Goal: Task Accomplishment & Management: Manage account settings

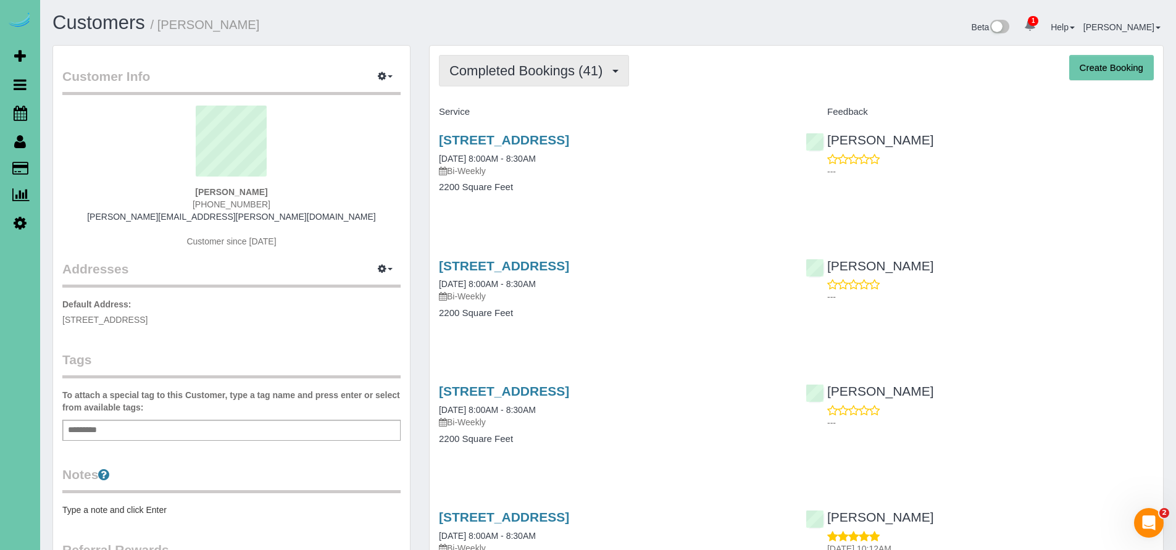
click at [507, 75] on span "Completed Bookings (41)" at bounding box center [528, 70] width 159 height 15
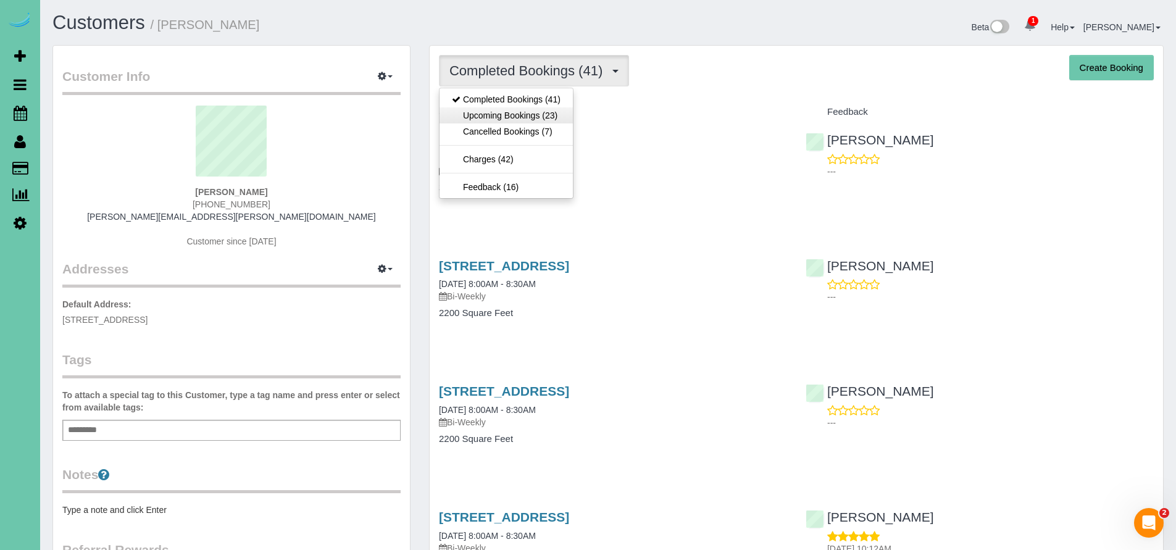
click at [501, 115] on link "Upcoming Bookings (23)" at bounding box center [506, 115] width 133 height 16
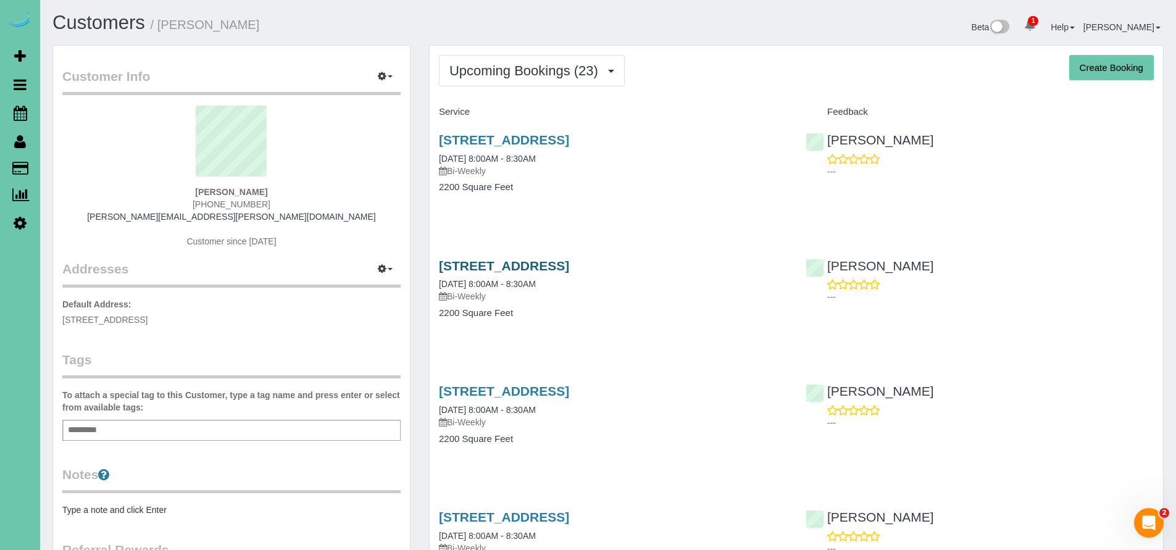
click at [569, 265] on link "[STREET_ADDRESS]" at bounding box center [504, 266] width 130 height 14
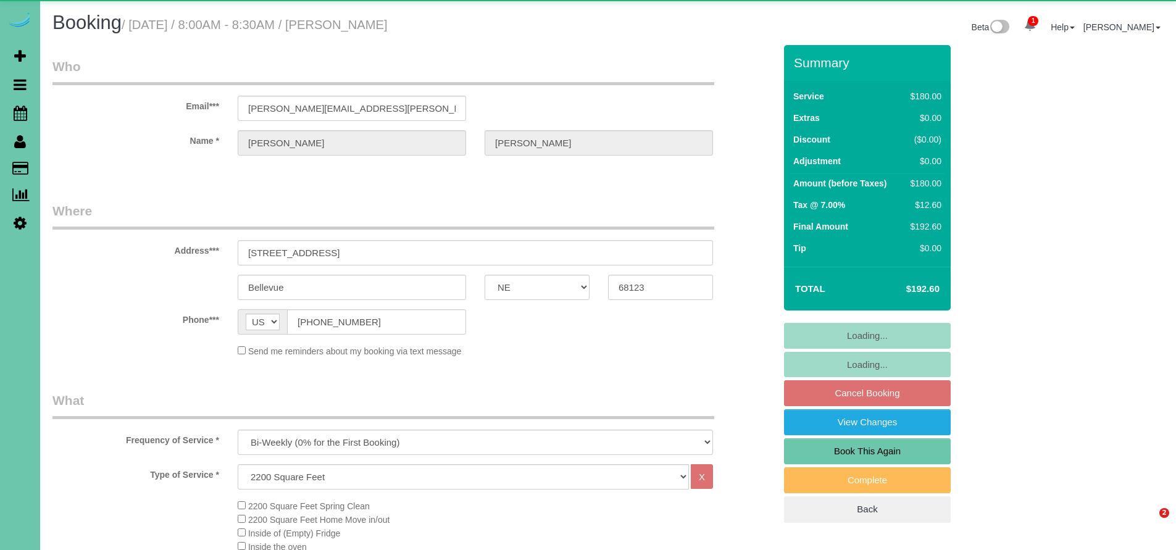
select select "NE"
select select "number:37"
select select "number:42"
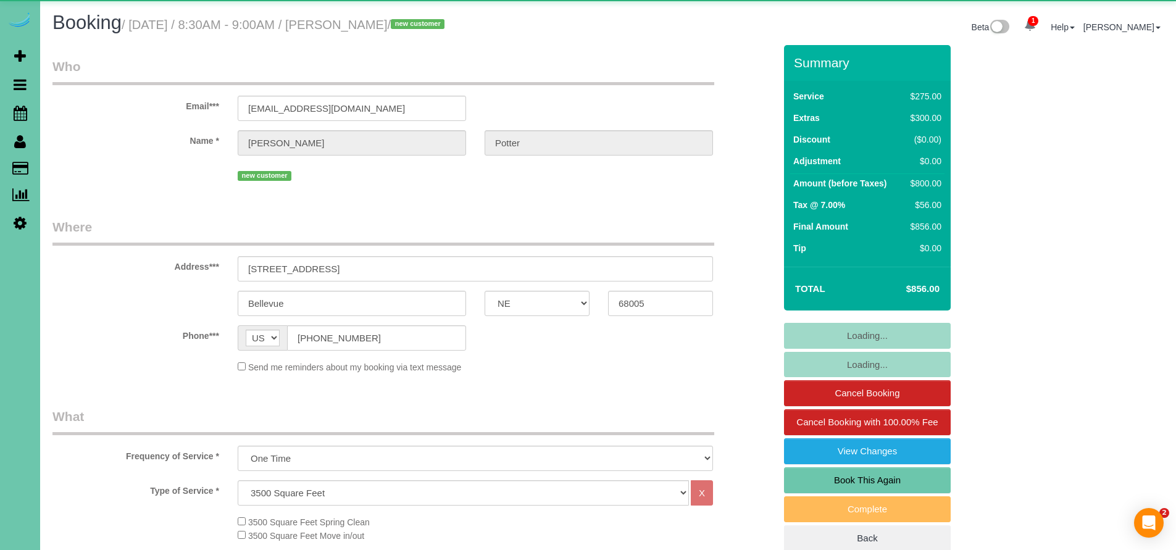
select select "NE"
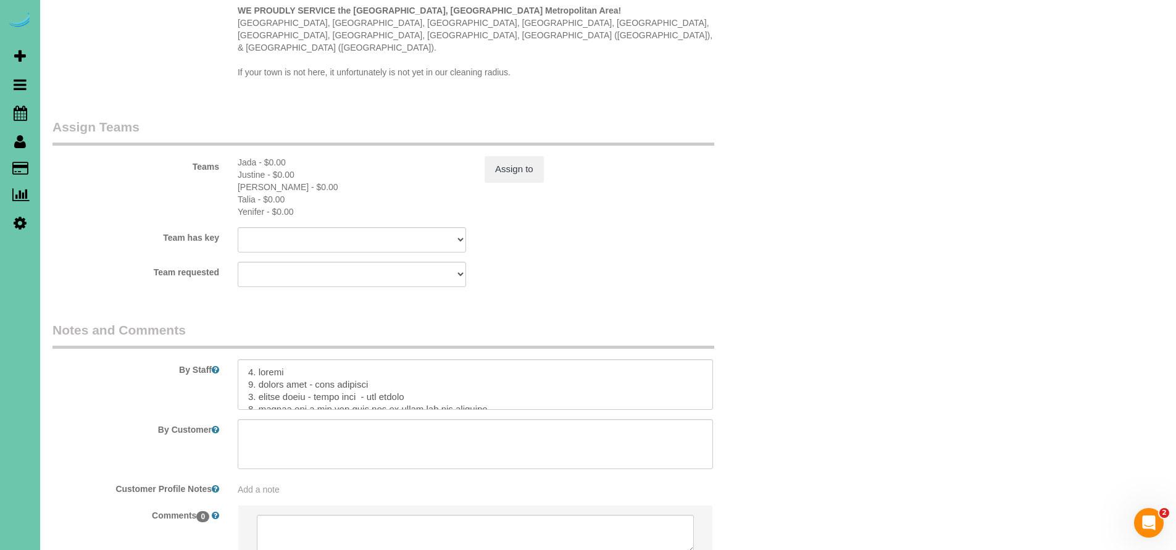
scroll to position [1254, 0]
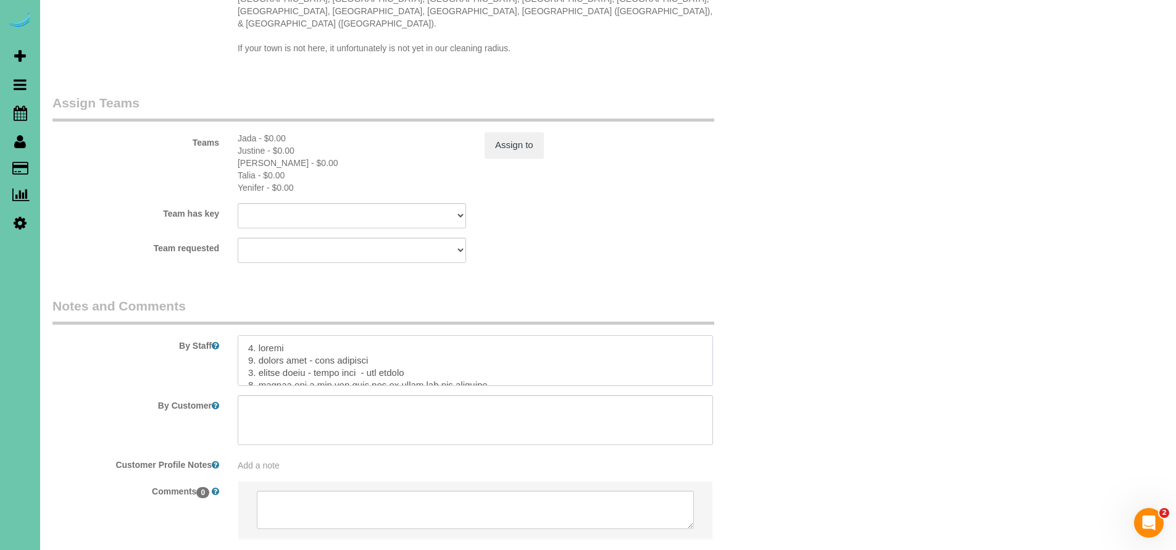
click at [369, 343] on textarea at bounding box center [475, 360] width 475 height 51
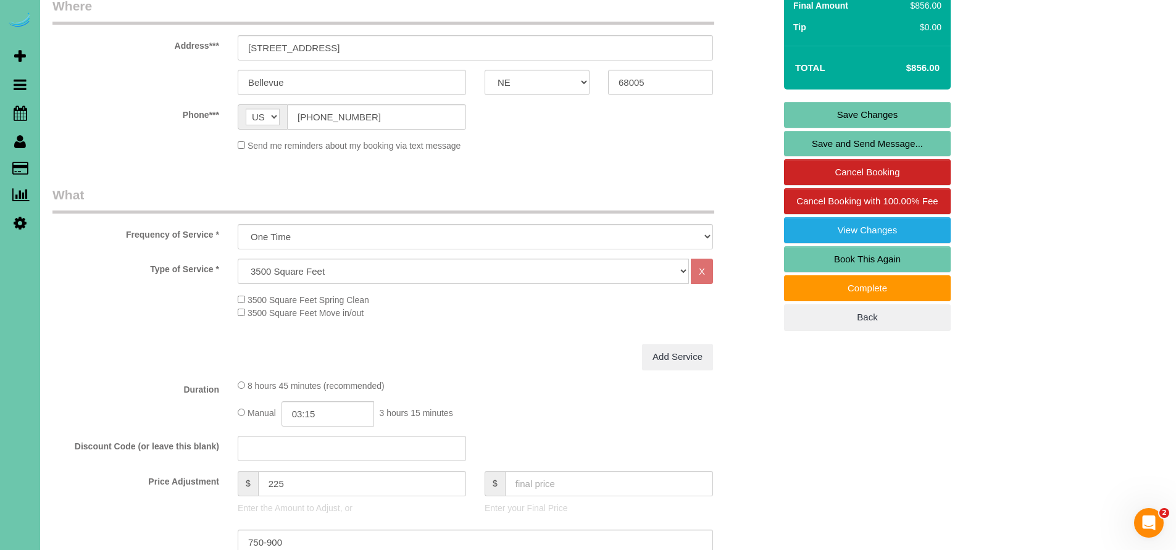
scroll to position [0, 0]
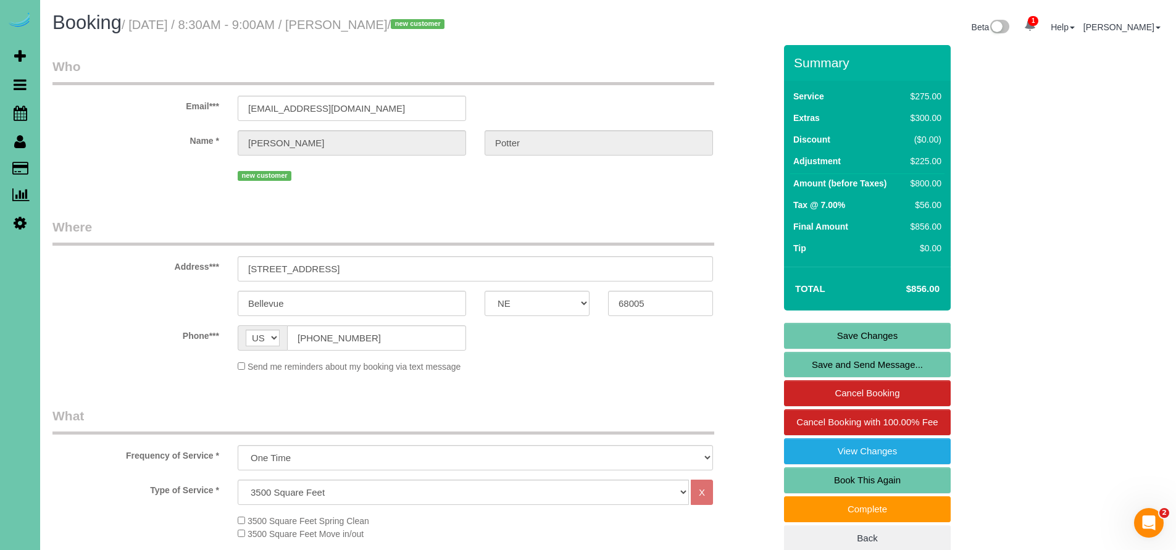
type textarea "1. credit 2. client home - door unlocked 3. spring clean - whole home no baseme…"
click at [869, 334] on link "Save Changes" at bounding box center [867, 336] width 167 height 26
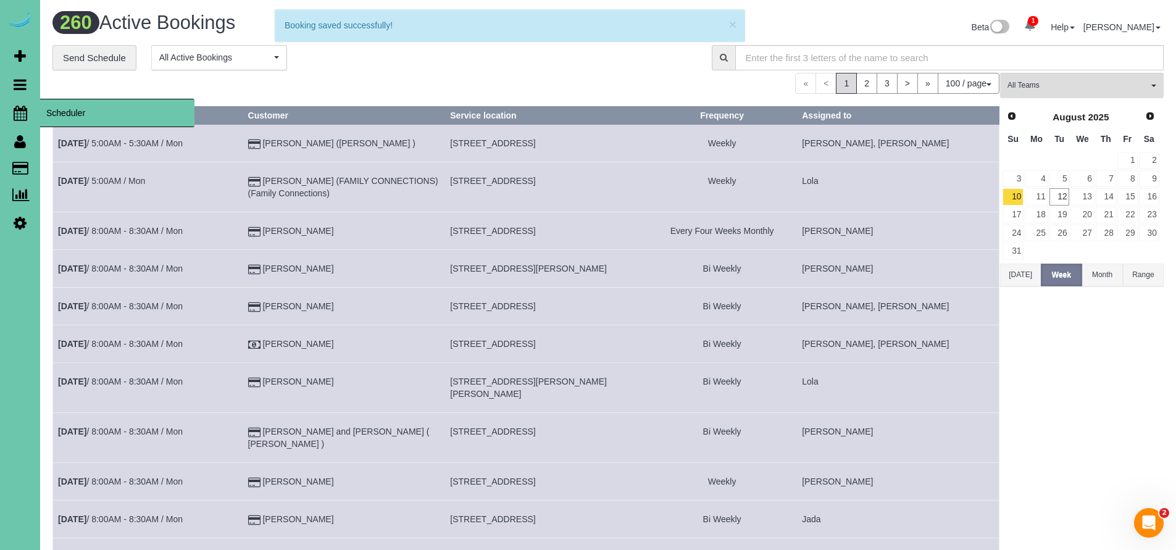
click at [92, 104] on span "Scheduler" at bounding box center [117, 113] width 154 height 28
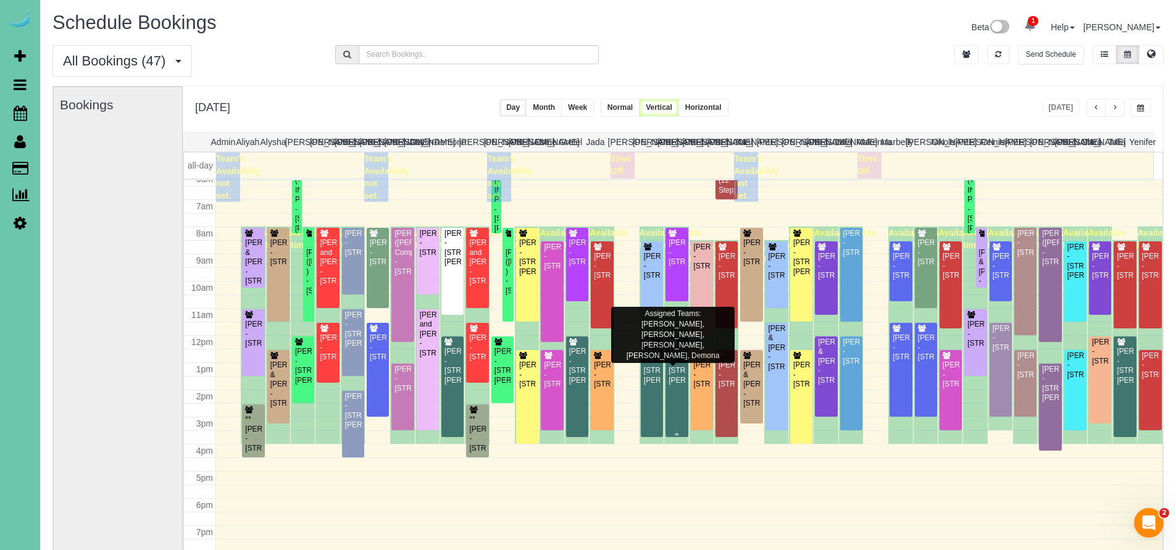
scroll to position [173, 0]
